Goal: Information Seeking & Learning: Learn about a topic

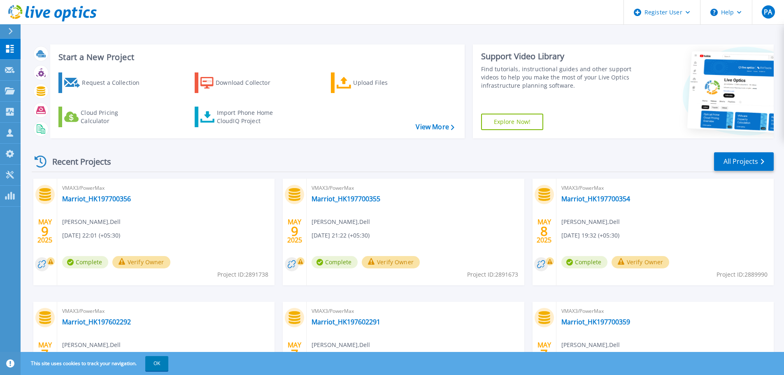
click at [9, 30] on icon at bounding box center [10, 31] width 5 height 7
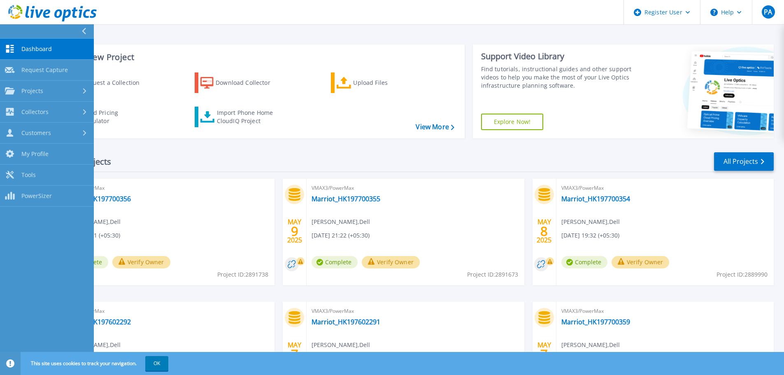
click at [389, 19] on header "Register User Help PA Dell User Pallavi Acharya Pallavi.Acharya@Dell.com Dell M…" at bounding box center [392, 12] width 784 height 25
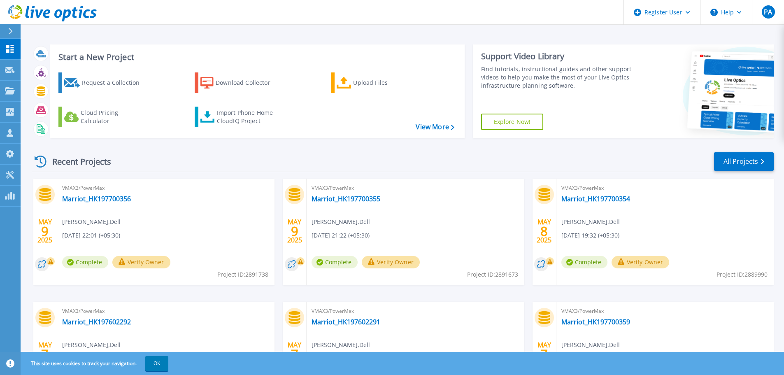
click at [5, 30] on button at bounding box center [10, 31] width 21 height 14
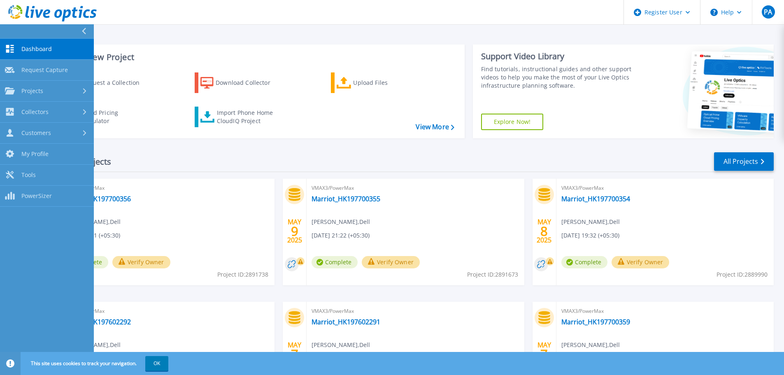
click at [39, 54] on link "Dashboard Dashboard" at bounding box center [47, 49] width 94 height 21
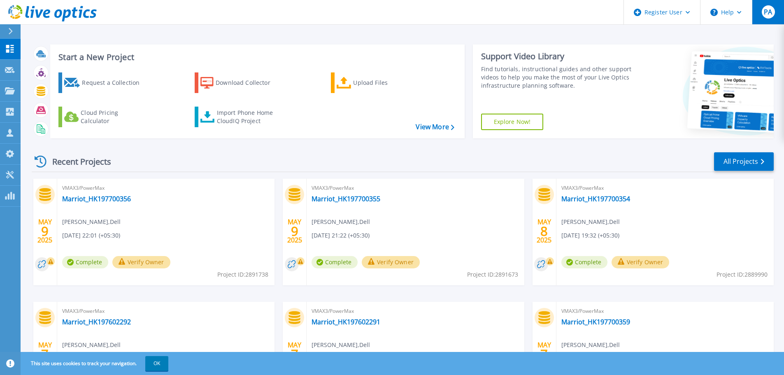
click at [775, 11] on button "PA" at bounding box center [768, 12] width 32 height 24
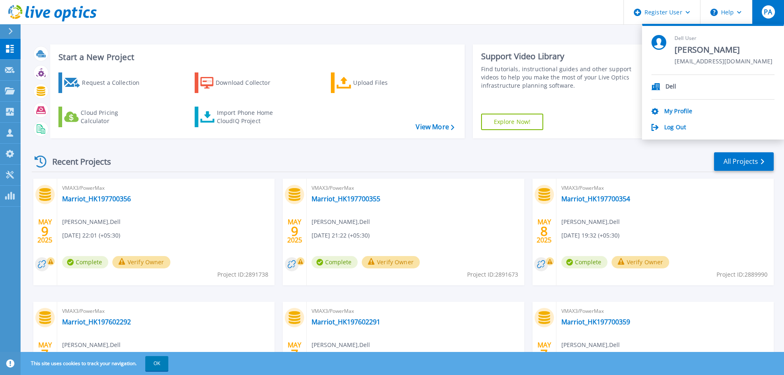
click at [363, 16] on header "Register User Help PA Dell User Pallavi Acharya Pallavi.Acharya@Dell.com Dell M…" at bounding box center [392, 12] width 784 height 25
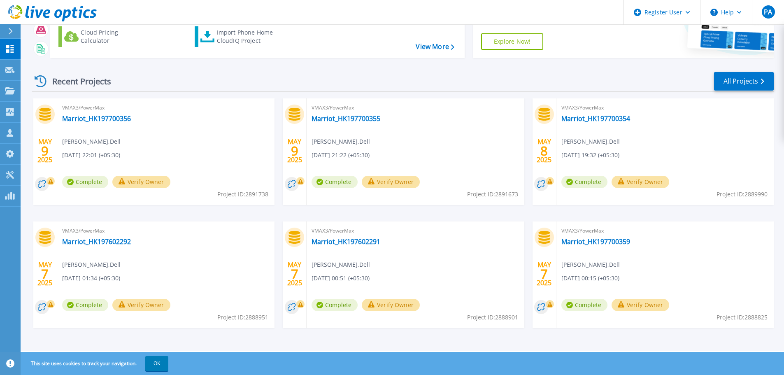
scroll to position [81, 0]
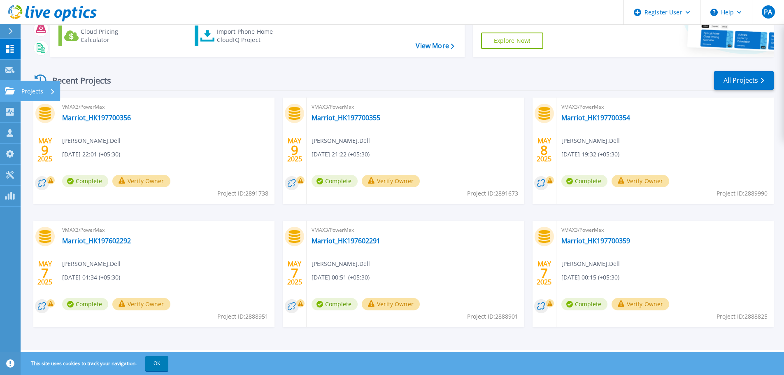
click at [16, 90] on link "Projects Projects" at bounding box center [10, 91] width 21 height 21
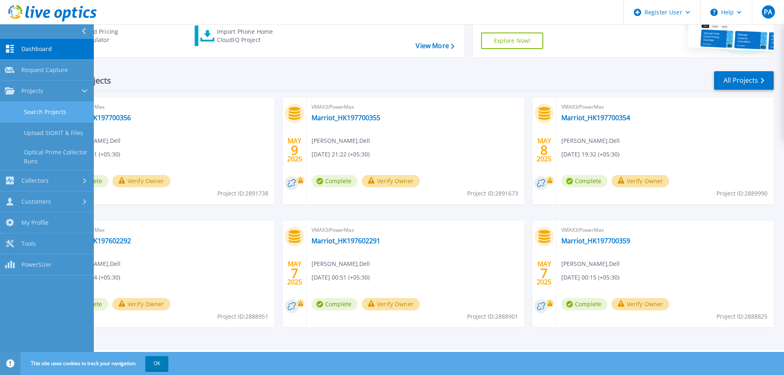
click at [58, 107] on link "Search Projects" at bounding box center [47, 112] width 94 height 21
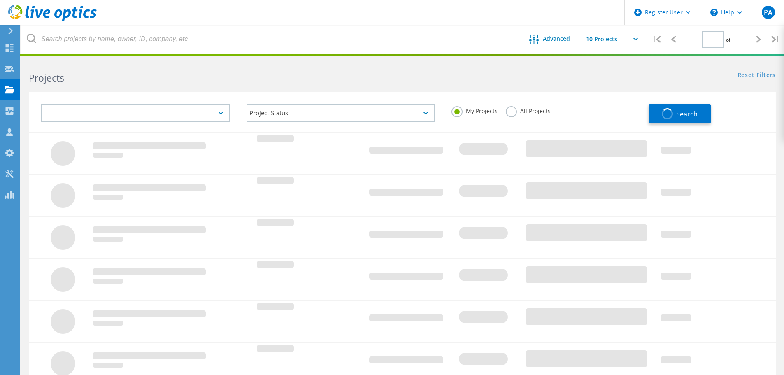
type input "1"
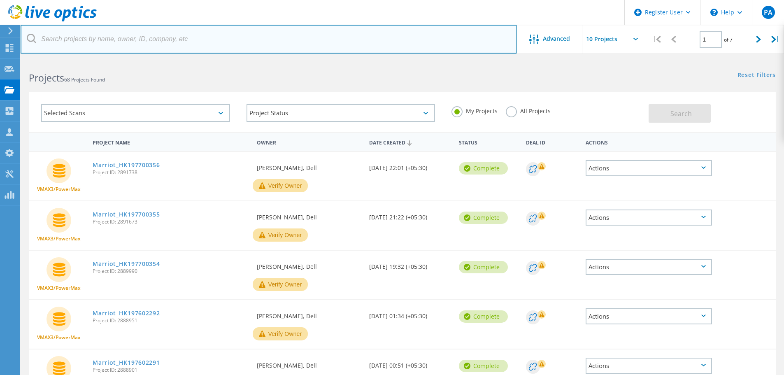
click at [153, 44] on input "text" at bounding box center [269, 39] width 496 height 29
paste input "3046048"
type input "3046048"
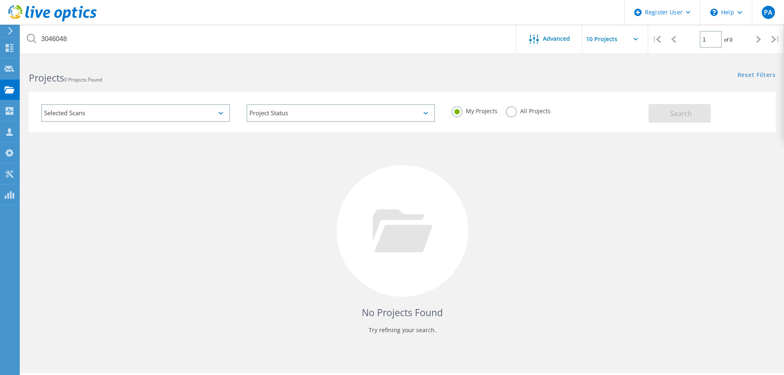
click at [515, 110] on label "All Projects" at bounding box center [528, 110] width 45 height 8
click at [0, 0] on input "All Projects" at bounding box center [0, 0] width 0 height 0
click at [671, 113] on span "Search" at bounding box center [681, 113] width 21 height 9
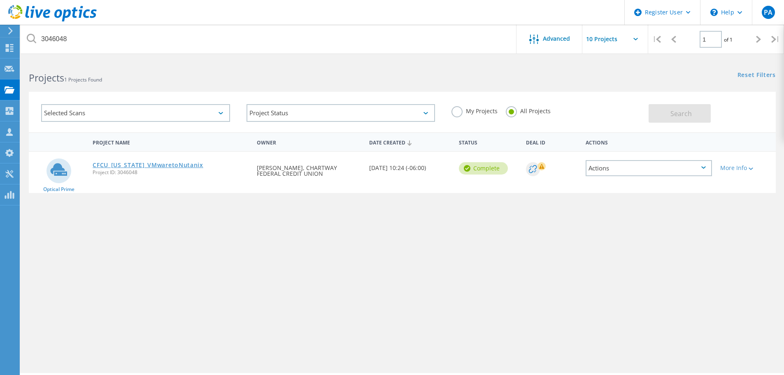
click at [149, 166] on link "CFCU_[US_STATE]_VMwaretoNutanix" at bounding box center [148, 165] width 111 height 6
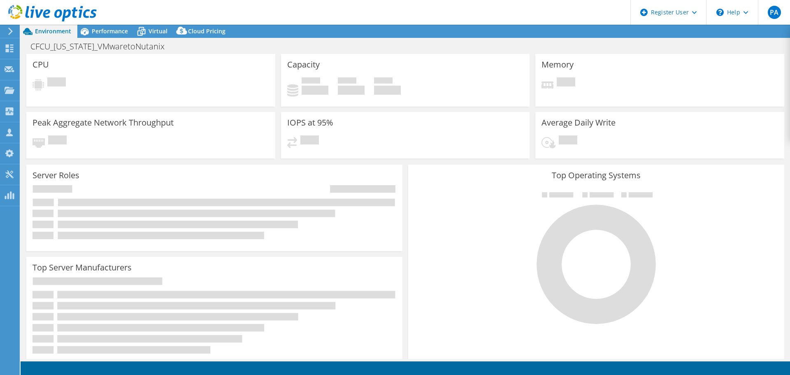
select select "USD"
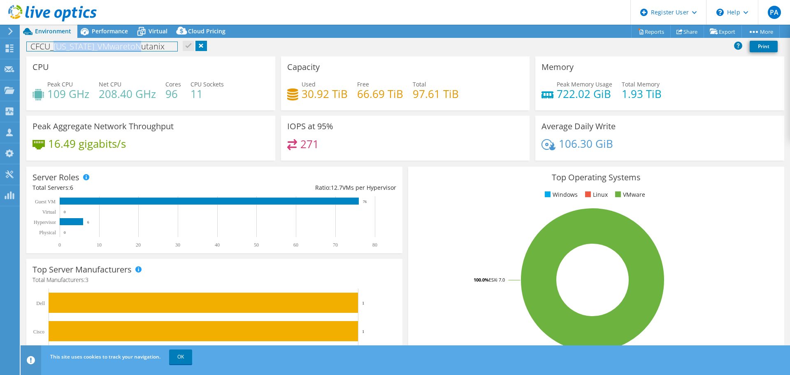
drag, startPoint x: 55, startPoint y: 49, endPoint x: 156, endPoint y: 61, distance: 101.6
click at [156, 61] on div "Project Actions Project Actions Reports Share Export vSAN ReadyNode Sizer" at bounding box center [406, 200] width 770 height 350
click at [251, 54] on div "CFCU_[US_STATE]_VMwaretoNutanix Print" at bounding box center [406, 48] width 770 height 18
click at [108, 32] on span "Performance" at bounding box center [110, 31] width 36 height 8
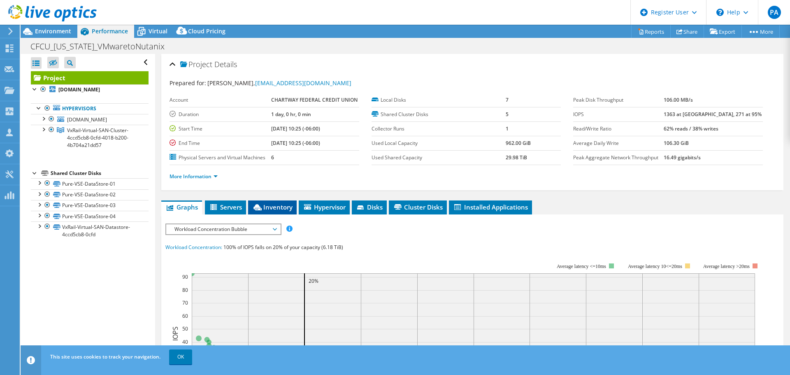
click at [269, 212] on li "Inventory" at bounding box center [272, 207] width 49 height 14
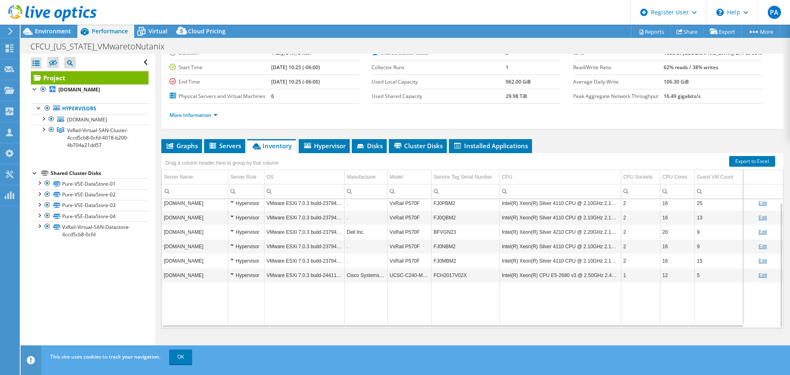
scroll to position [62, 0]
click at [330, 146] on span "Hypervisor" at bounding box center [324, 145] width 43 height 8
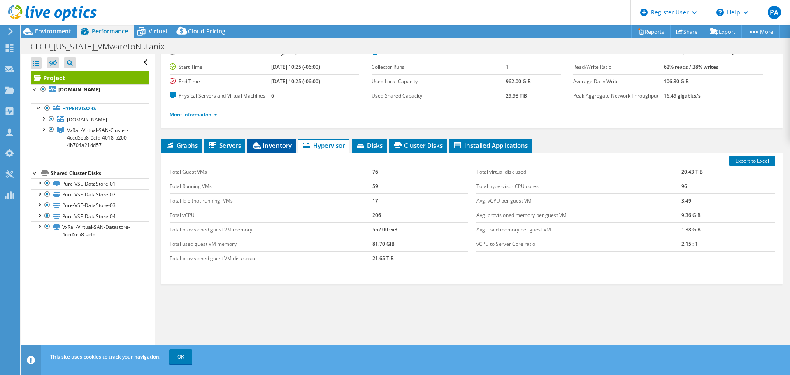
click at [254, 148] on icon at bounding box center [257, 145] width 8 height 6
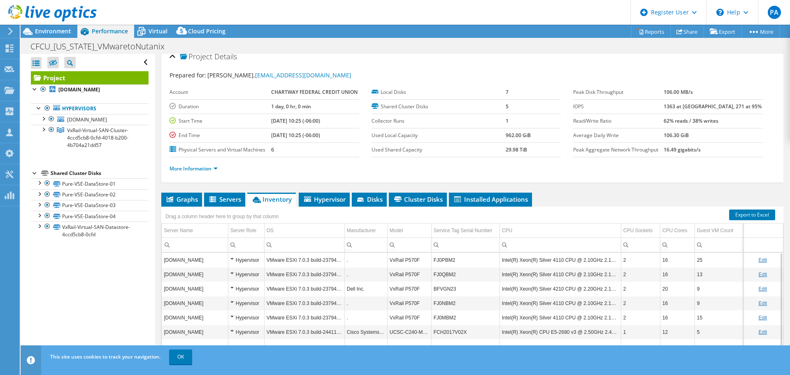
scroll to position [0, 0]
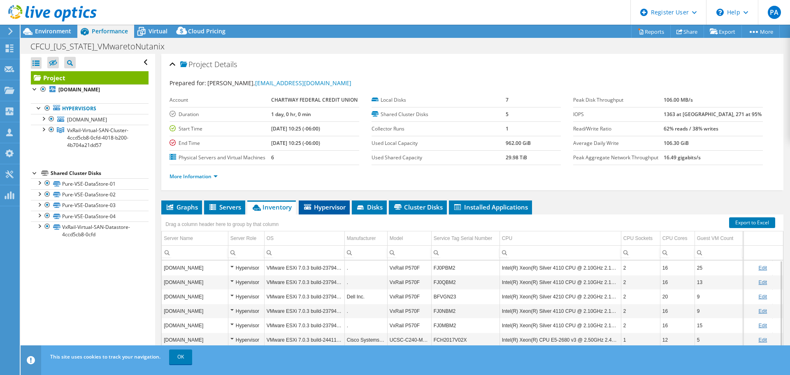
click at [324, 212] on li "Hypervisor" at bounding box center [324, 207] width 51 height 14
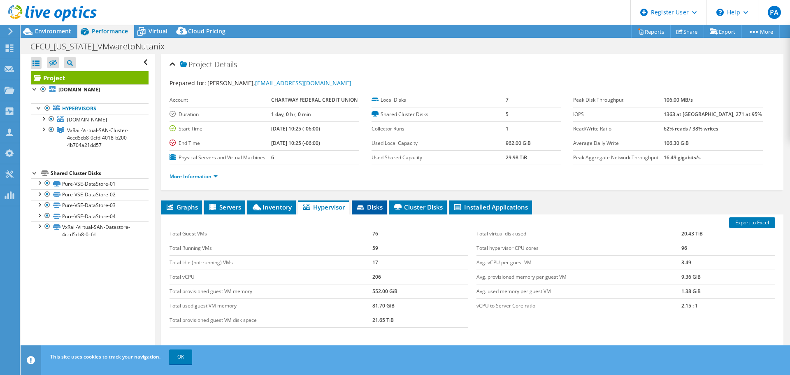
click at [361, 207] on icon at bounding box center [360, 207] width 7 height 4
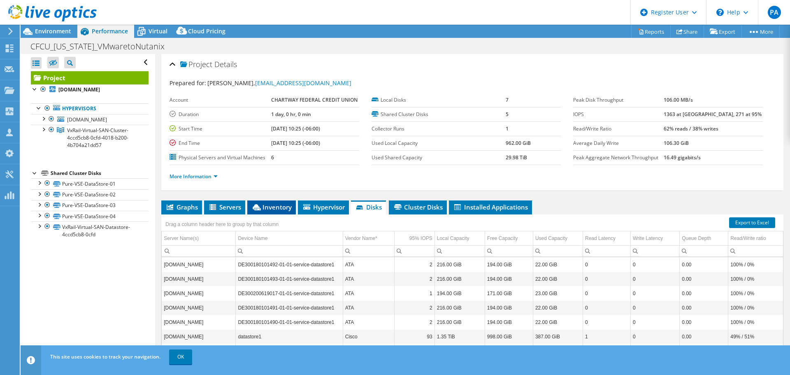
click at [282, 202] on li "Inventory" at bounding box center [271, 207] width 49 height 14
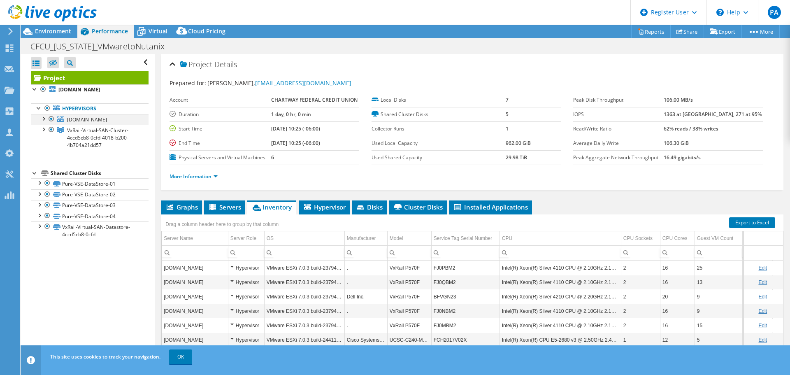
click at [44, 122] on div at bounding box center [43, 118] width 8 height 8
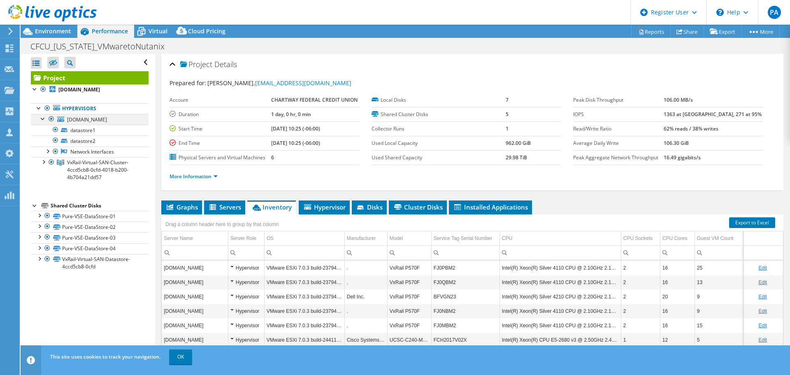
click at [44, 122] on div at bounding box center [43, 118] width 8 height 8
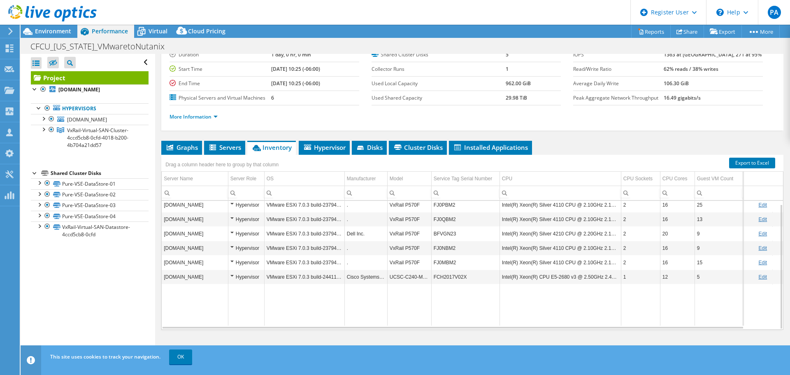
scroll to position [62, 0]
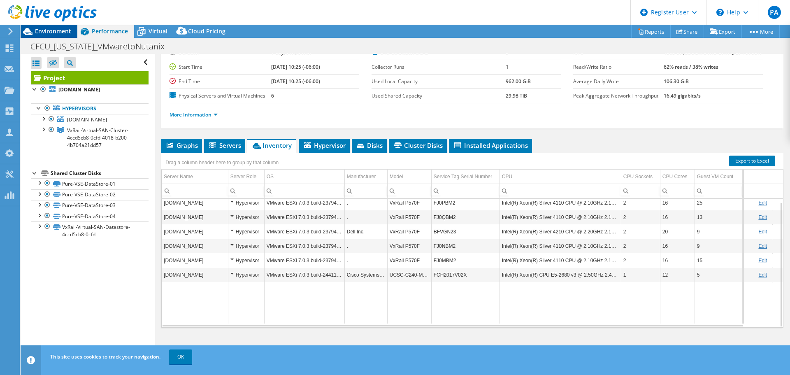
click at [42, 29] on span "Environment" at bounding box center [53, 31] width 36 height 8
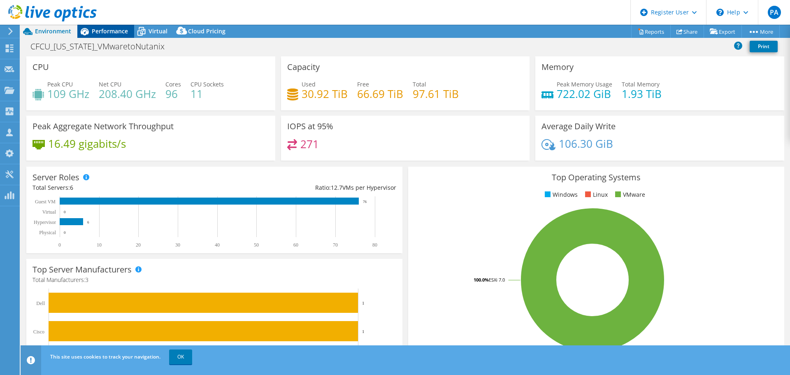
click at [112, 32] on span "Performance" at bounding box center [110, 31] width 36 height 8
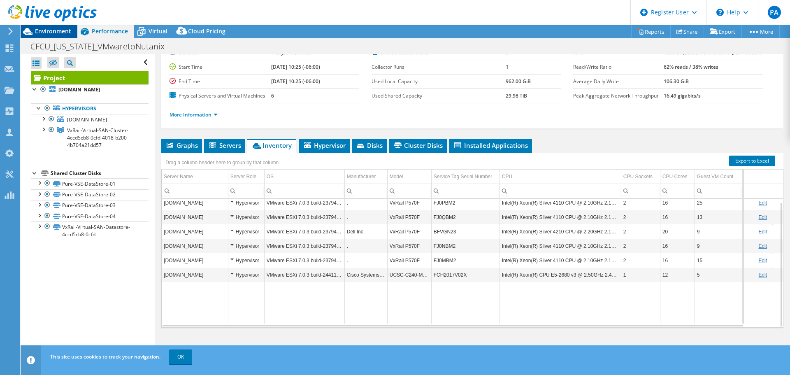
click at [61, 36] on div "Environment" at bounding box center [49, 31] width 57 height 13
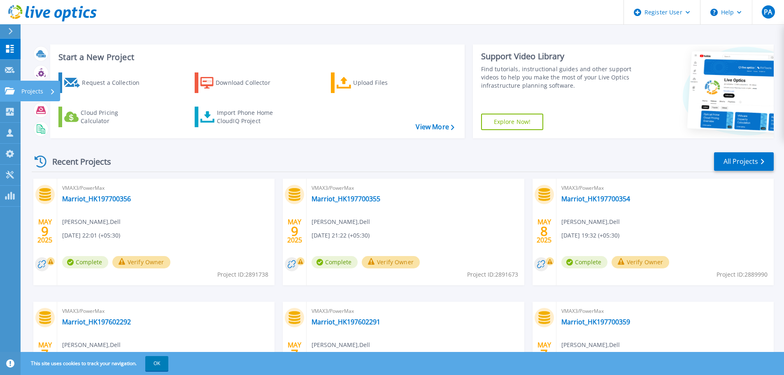
click at [15, 90] on div "Projects" at bounding box center [24, 90] width 38 height 7
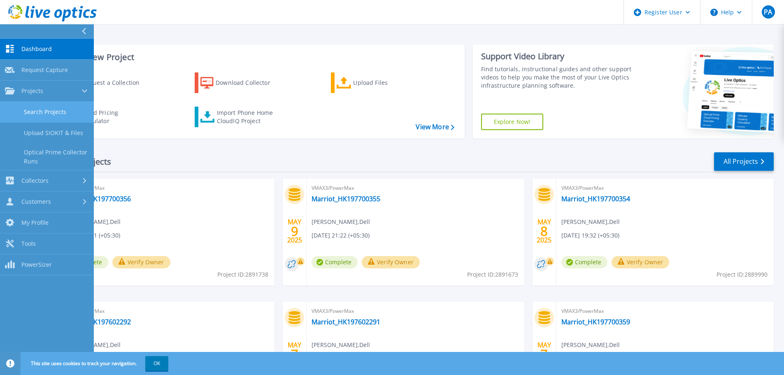
click at [42, 110] on link "Search Projects" at bounding box center [47, 112] width 94 height 21
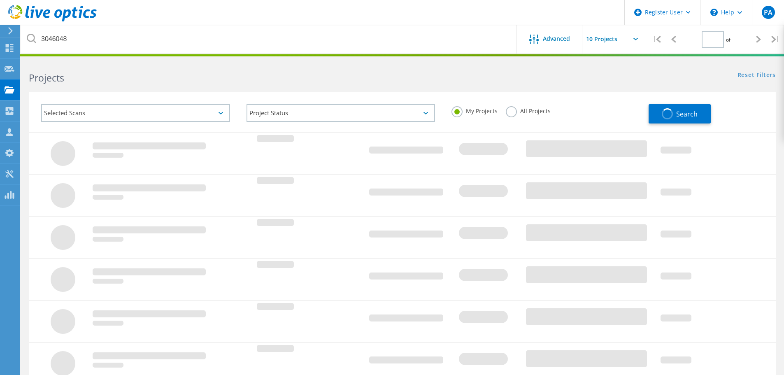
type input "1"
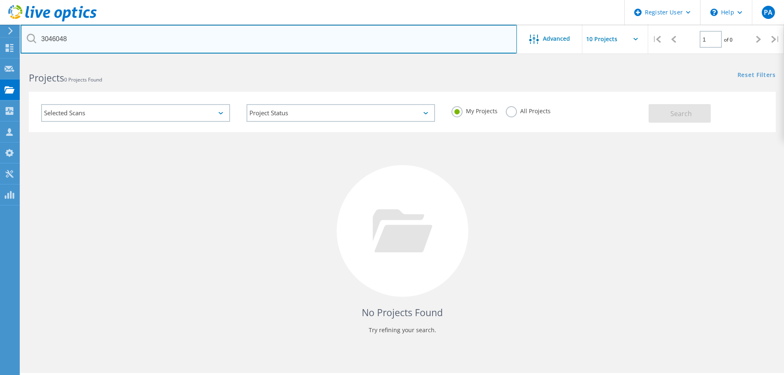
drag, startPoint x: 79, startPoint y: 37, endPoint x: 33, endPoint y: 42, distance: 46.4
click at [33, 42] on div "3046048" at bounding box center [269, 39] width 496 height 29
paste input "5"
type input "3046058"
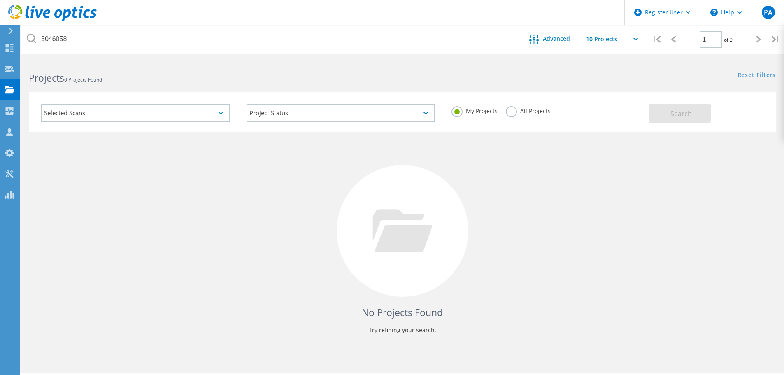
click at [510, 114] on label "All Projects" at bounding box center [528, 110] width 45 height 8
click at [0, 0] on input "All Projects" at bounding box center [0, 0] width 0 height 0
click at [686, 116] on span "Search" at bounding box center [681, 113] width 21 height 9
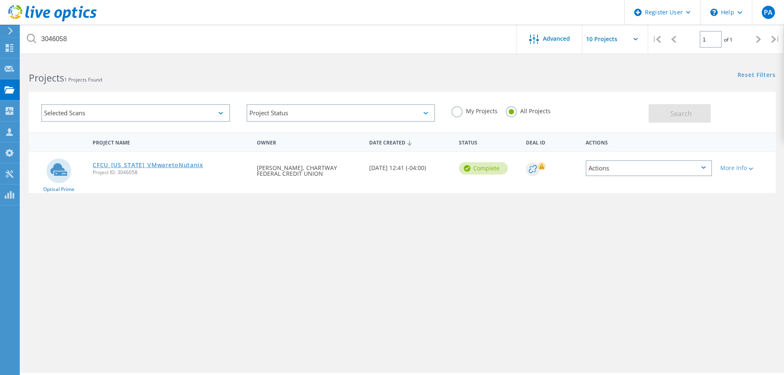
click at [132, 165] on link "CFCU_[US_STATE]_VMwaretoNutanix" at bounding box center [148, 165] width 111 height 6
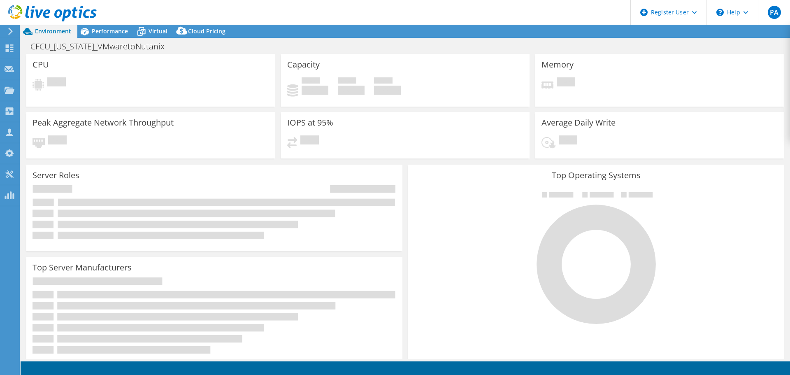
select select "USD"
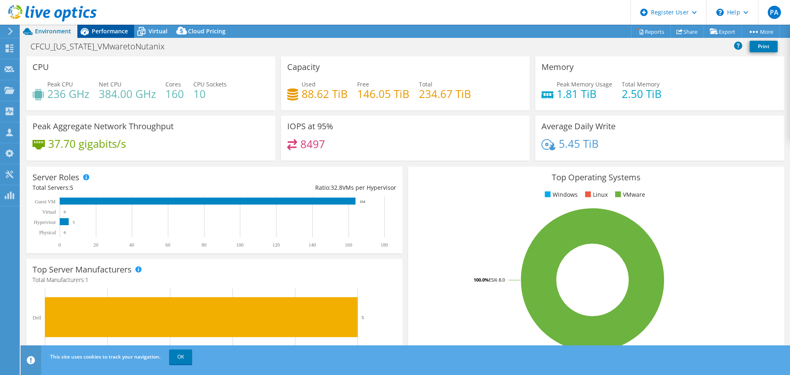
click at [107, 35] on div "Performance" at bounding box center [105, 31] width 57 height 13
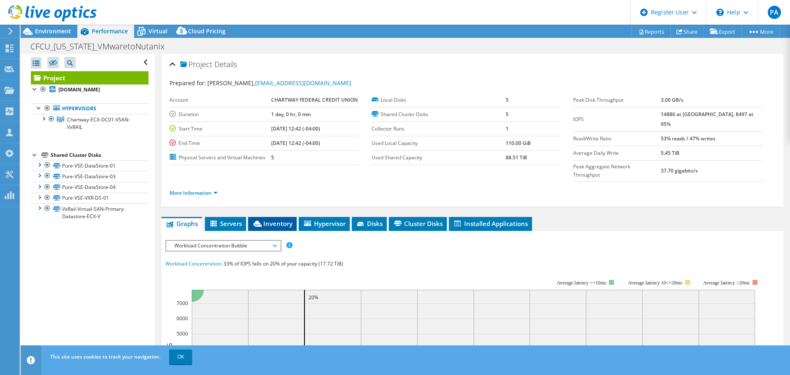
click at [273, 219] on span "Inventory" at bounding box center [272, 223] width 40 height 8
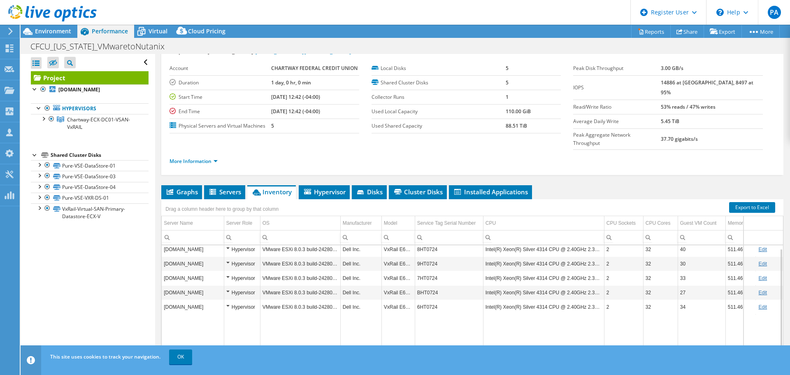
scroll to position [21, 0]
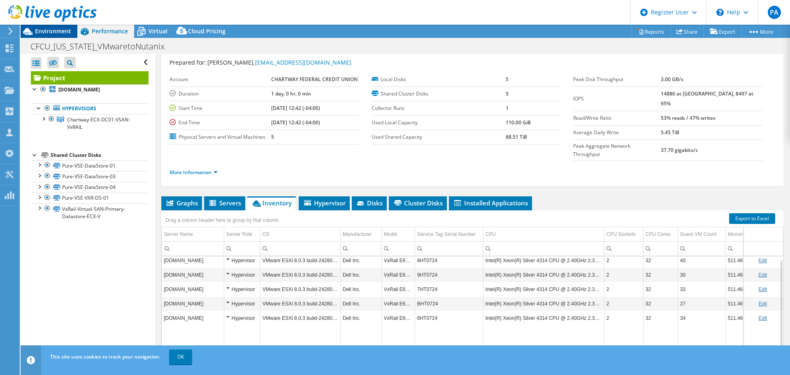
click at [37, 37] on div "Environment" at bounding box center [49, 31] width 57 height 13
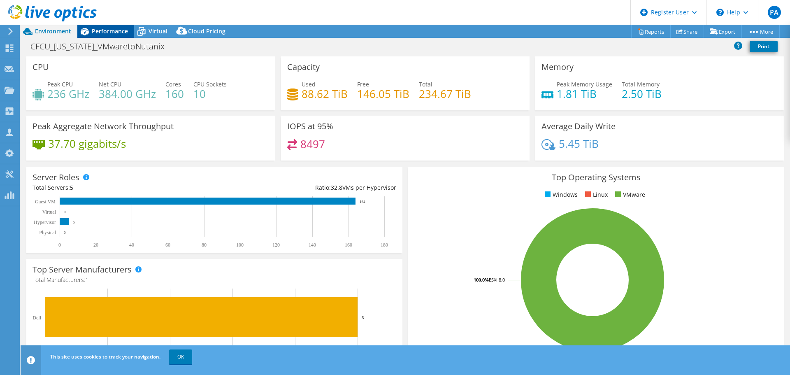
click at [101, 30] on span "Performance" at bounding box center [110, 31] width 36 height 8
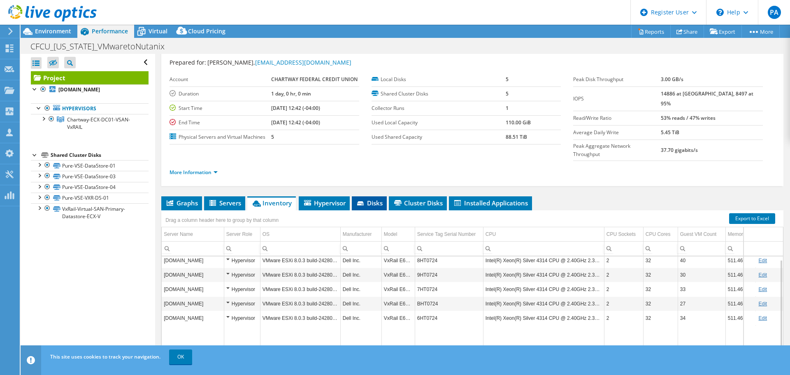
click at [363, 201] on icon at bounding box center [360, 203] width 7 height 4
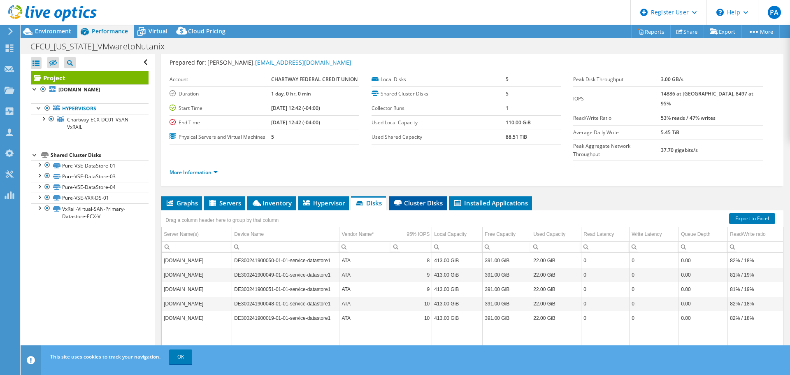
click at [430, 199] on span "Cluster Disks" at bounding box center [418, 203] width 50 height 8
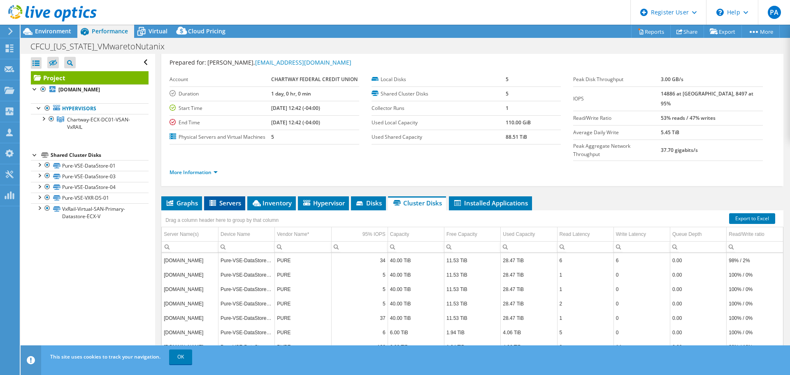
click at [226, 199] on span "Servers" at bounding box center [224, 203] width 33 height 8
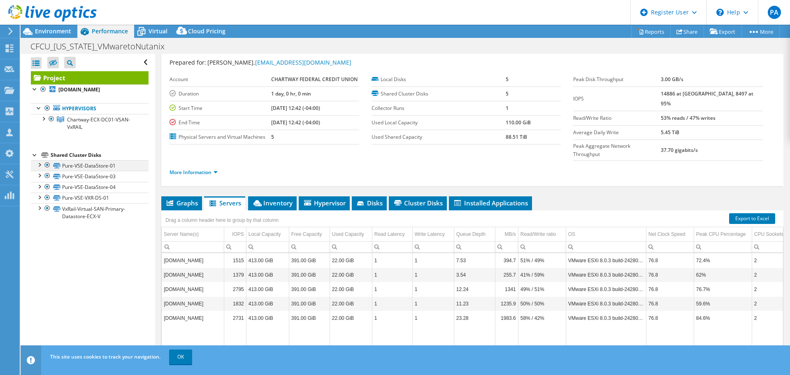
click at [41, 167] on div at bounding box center [39, 164] width 8 height 8
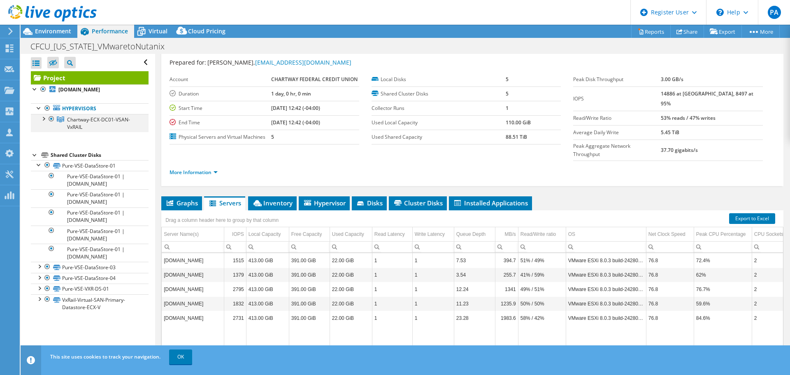
click at [41, 121] on div at bounding box center [43, 118] width 8 height 8
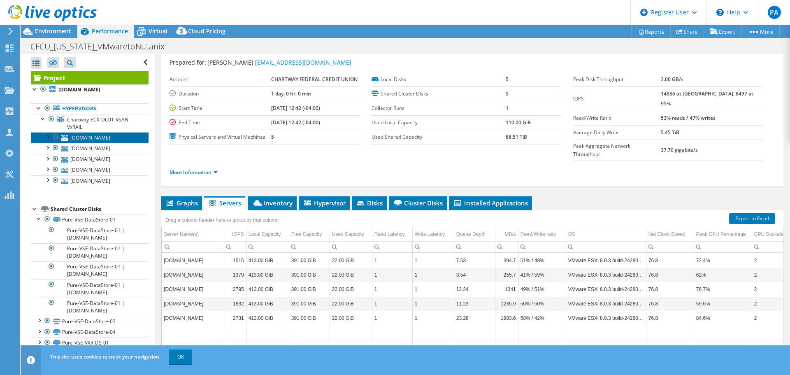
click at [46, 141] on link "va00-esx-04.chartway.com" at bounding box center [90, 137] width 118 height 11
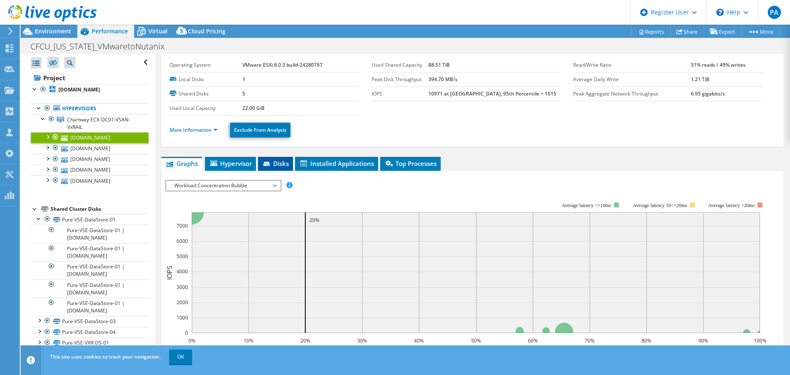
click at [268, 164] on icon at bounding box center [267, 164] width 8 height 5
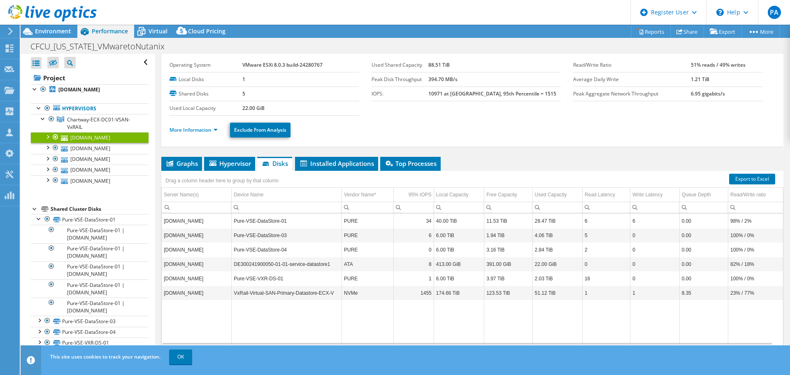
click at [47, 137] on div at bounding box center [47, 136] width 8 height 8
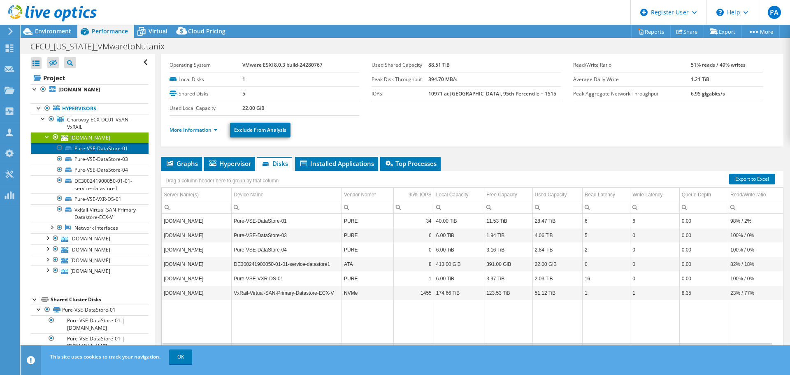
click at [93, 149] on link "Pure-VSE-DataStore-01" at bounding box center [90, 148] width 118 height 11
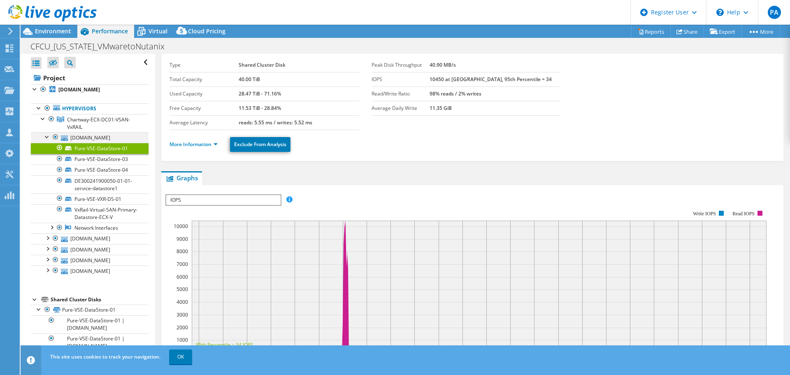
click at [49, 137] on div at bounding box center [47, 136] width 8 height 8
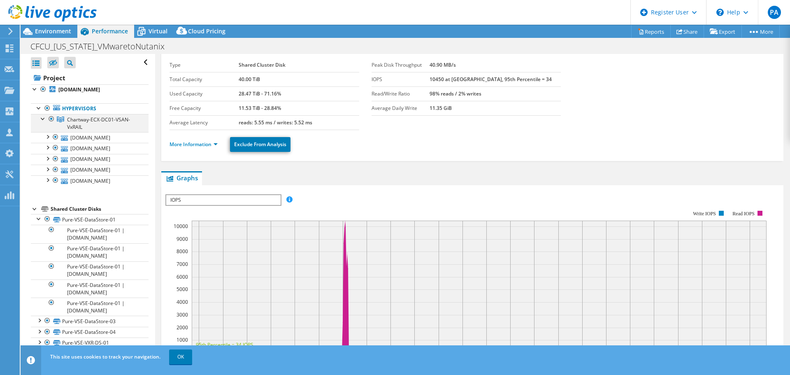
click at [44, 118] on div at bounding box center [43, 118] width 8 height 8
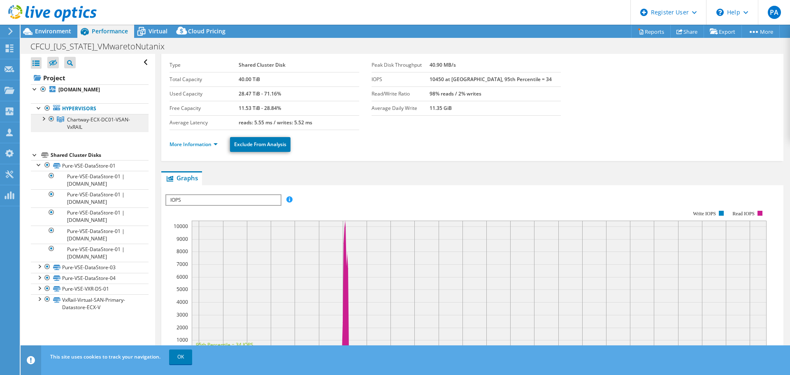
click at [116, 128] on link "Chartway-ECX-DC01-VSAN-VxRAIL" at bounding box center [90, 123] width 118 height 18
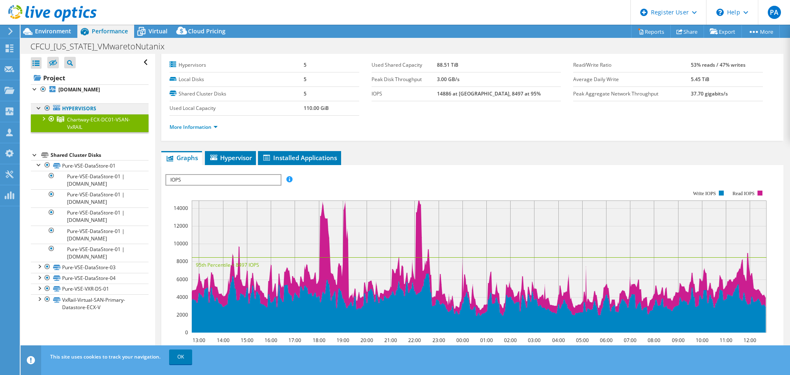
click at [76, 110] on link "Hypervisors" at bounding box center [90, 108] width 118 height 11
click at [43, 119] on div at bounding box center [43, 118] width 8 height 8
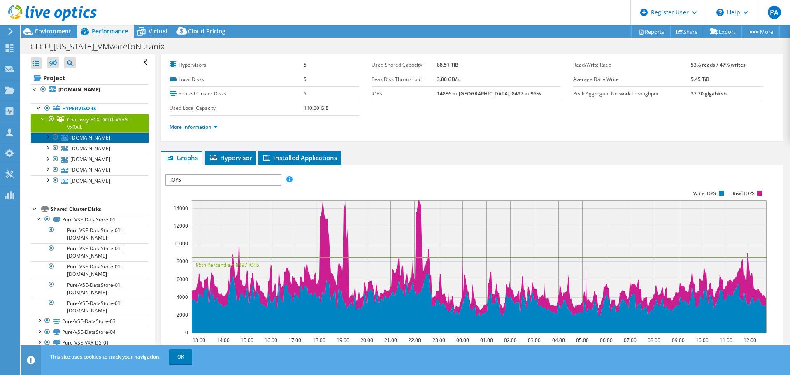
click at [89, 142] on link "va00-esx-04.chartway.com" at bounding box center [90, 137] width 118 height 11
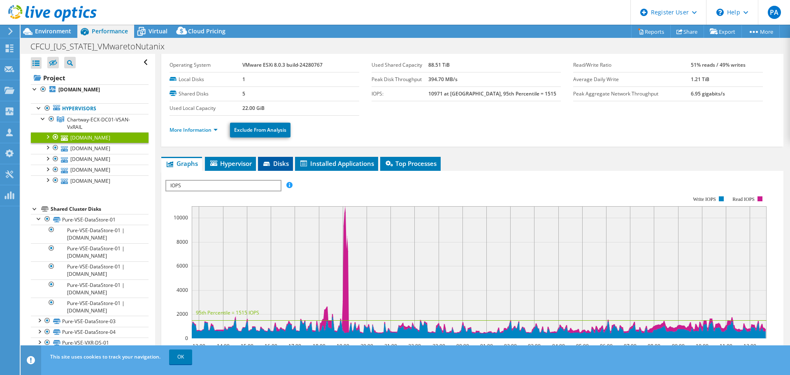
click at [278, 169] on li "Disks" at bounding box center [275, 164] width 35 height 14
